Goal: Complete application form

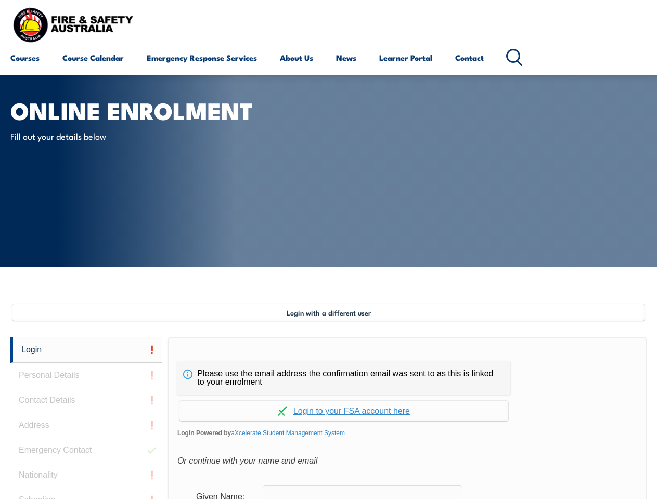
scroll to position [252, 0]
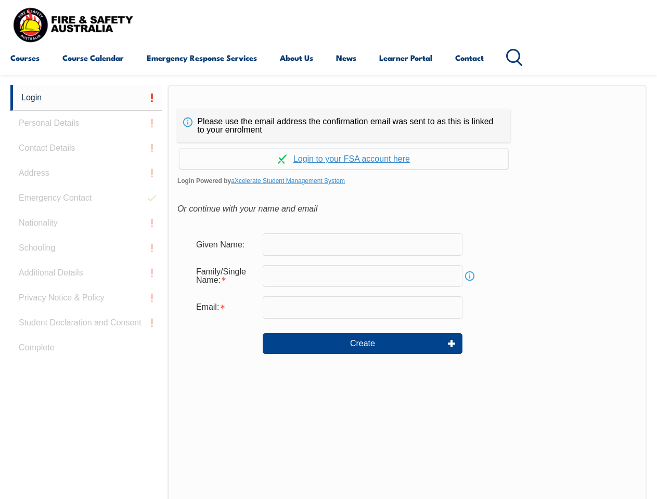
click at [328, 123] on div "Please use the email address the confirmation email was sent to as this is link…" at bounding box center [343, 125] width 333 height 33
click at [328, 292] on form "Given Name: Family/Single Name: Info Email: Create" at bounding box center [407, 301] width 460 height 156
click at [86, 98] on link "Login" at bounding box center [86, 97] width 152 height 25
click at [86, 123] on div "Login Personal Details Contact Details Address Emergency Contact Nationality Sc…" at bounding box center [89, 345] width 158 height 520
click at [86, 148] on div "Login Personal Details Contact Details Address Emergency Contact Nationality Sc…" at bounding box center [89, 345] width 158 height 520
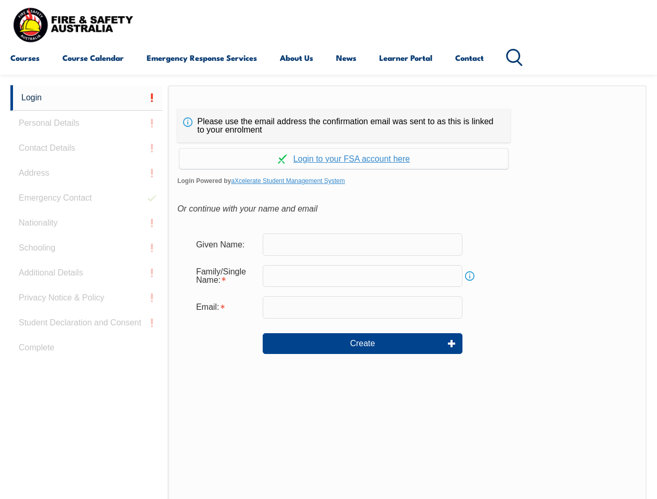
click at [86, 173] on div "Login Personal Details Contact Details Address Emergency Contact Nationality Sc…" at bounding box center [89, 345] width 158 height 520
click at [86, 198] on div "Login Personal Details Contact Details Address Emergency Contact Nationality Sc…" at bounding box center [89, 345] width 158 height 520
click at [86, 223] on div "Login Personal Details Contact Details Address Emergency Contact Nationality Sc…" at bounding box center [89, 345] width 158 height 520
click at [86, 248] on div "Login Personal Details Contact Details Address Emergency Contact Nationality Sc…" at bounding box center [89, 345] width 158 height 520
click at [86, 273] on div "Login Personal Details Contact Details Address Emergency Contact Nationality Sc…" at bounding box center [89, 345] width 158 height 520
